Goal: Obtain resource: Obtain resource

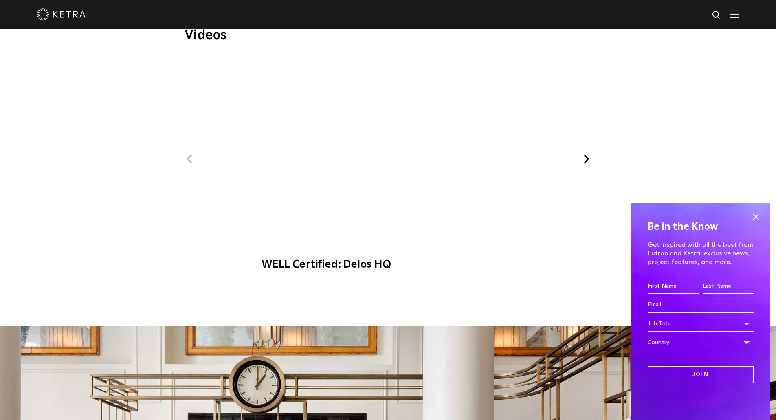
scroll to position [541, 0]
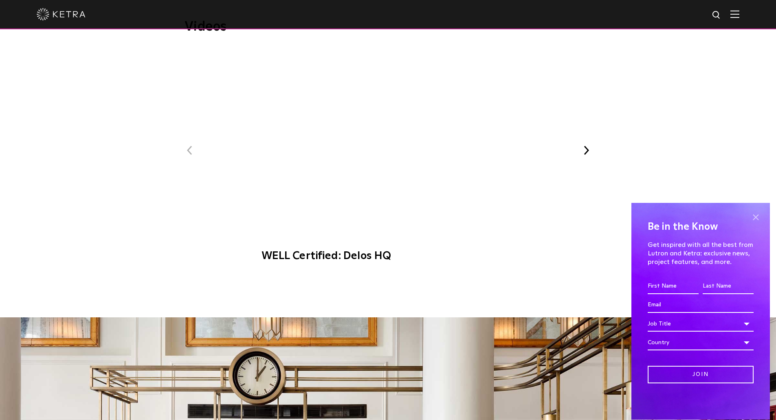
click at [751, 216] on span at bounding box center [755, 217] width 12 height 12
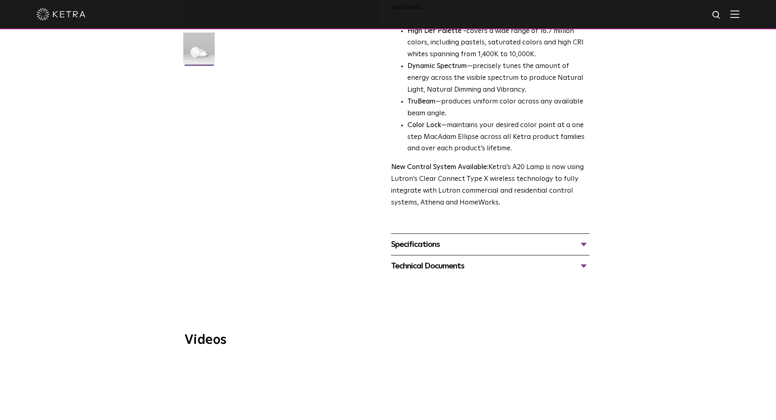
scroll to position [221, 0]
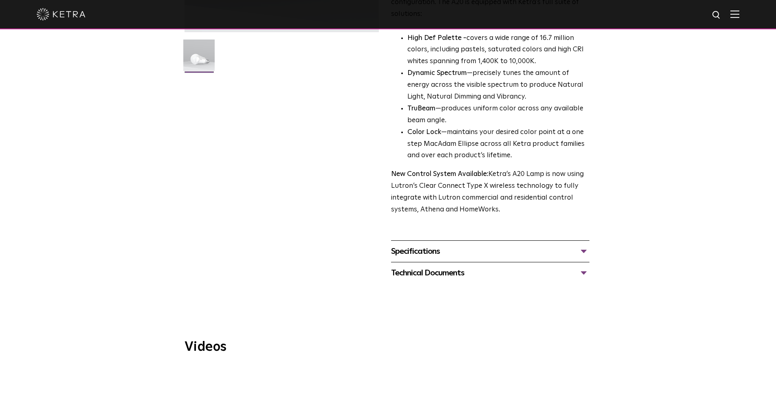
click at [433, 245] on div "Specifications" at bounding box center [490, 251] width 198 height 13
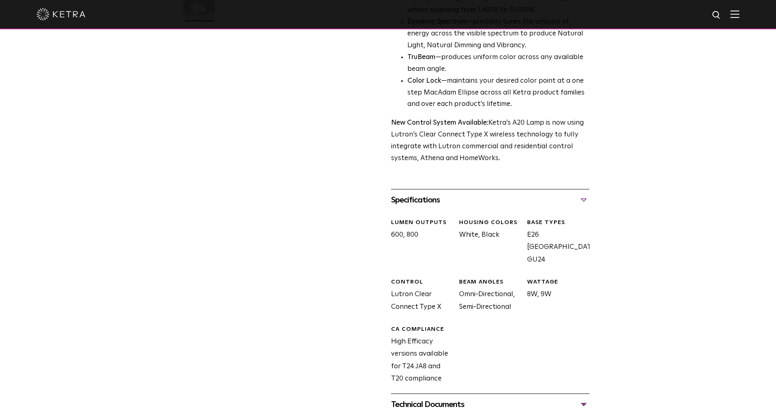
scroll to position [432, 0]
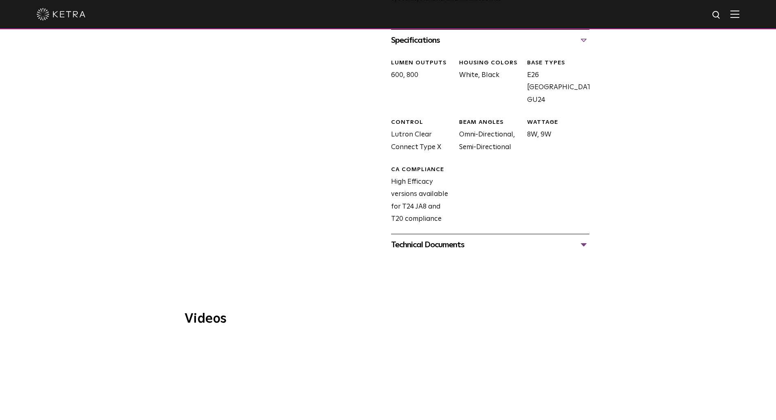
click at [444, 238] on div "Technical Documents" at bounding box center [490, 244] width 198 height 13
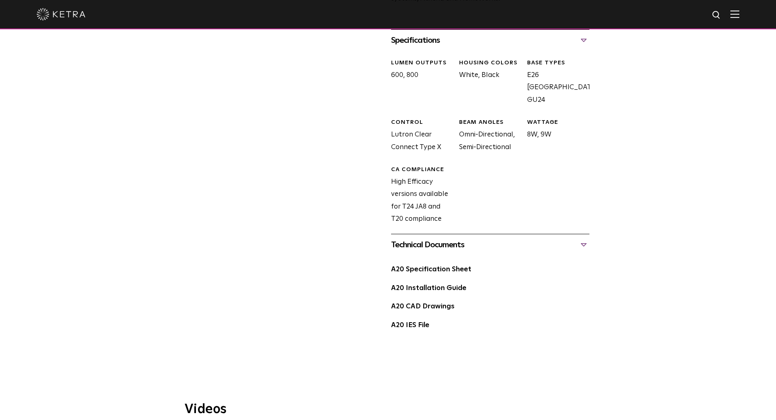
scroll to position [500, 0]
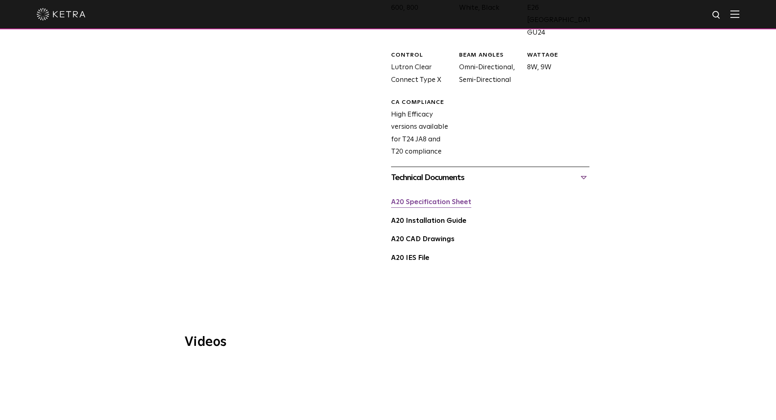
click at [412, 199] on link "A20 Specification Sheet" at bounding box center [431, 202] width 80 height 7
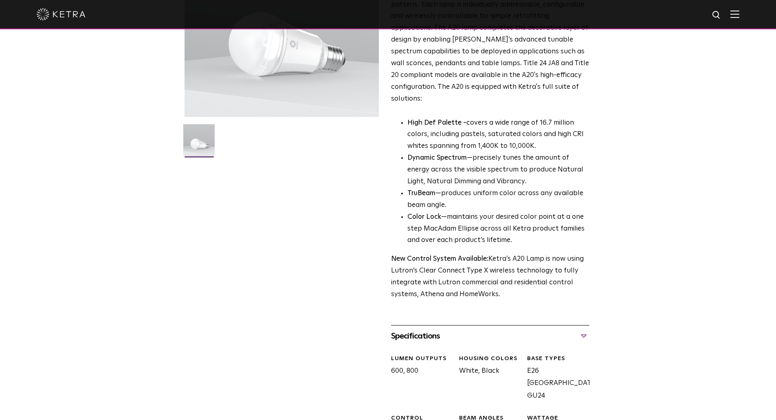
scroll to position [0, 0]
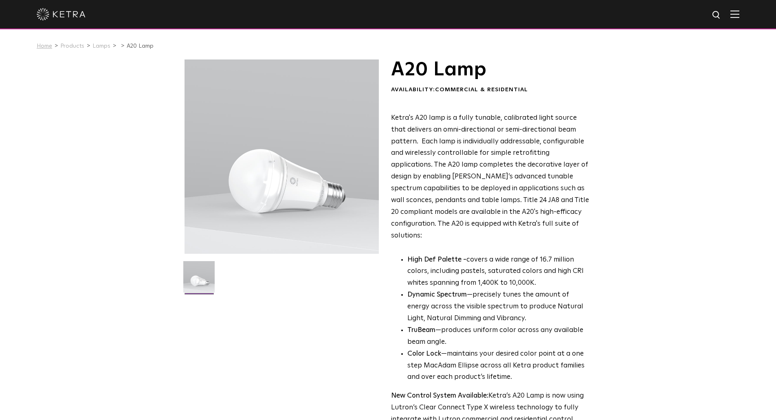
click at [45, 48] on link "Home" at bounding box center [44, 46] width 15 height 6
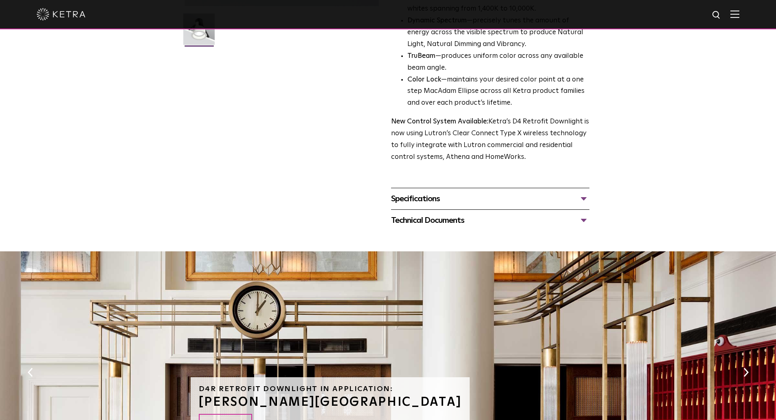
scroll to position [134, 0]
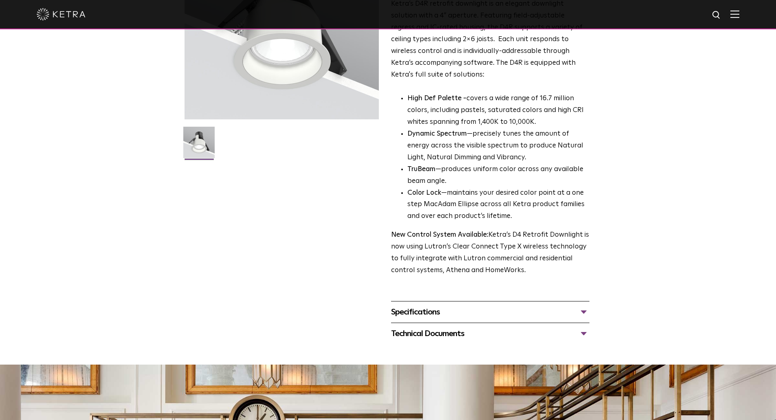
click at [436, 307] on div "Specifications" at bounding box center [490, 311] width 198 height 13
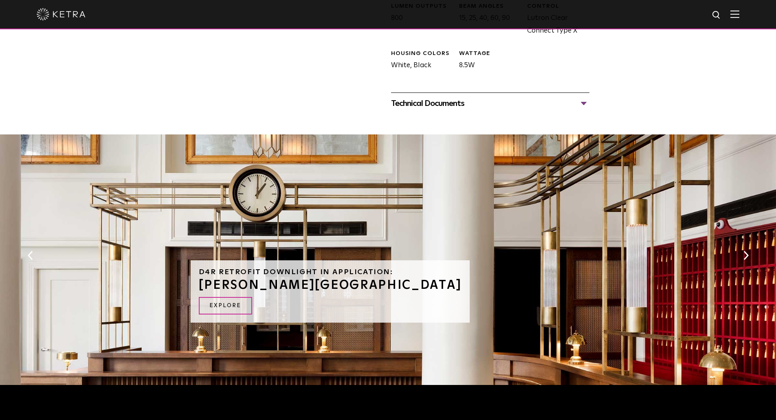
scroll to position [475, 0]
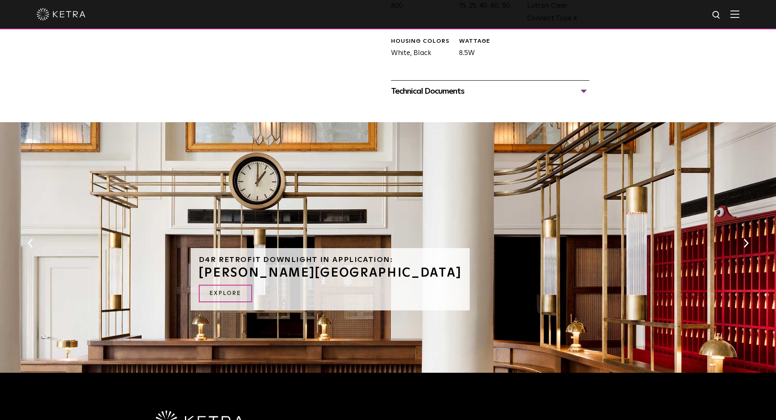
click at [421, 82] on div "Technical Documents D4R Specification Sheet D4R Installation Guide D4R Retrofit…" at bounding box center [490, 91] width 198 height 22
click at [427, 90] on div "Technical Documents" at bounding box center [490, 91] width 198 height 13
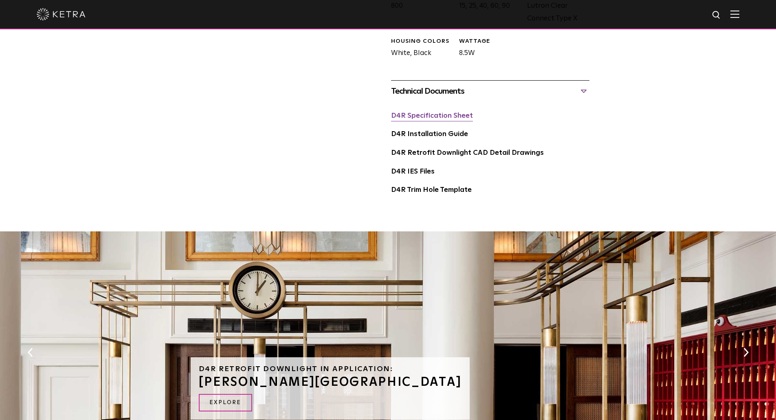
click at [427, 113] on link "D4R Specification Sheet" at bounding box center [432, 115] width 82 height 7
click at [431, 136] on link "D4R Installation Guide" at bounding box center [429, 134] width 77 height 7
